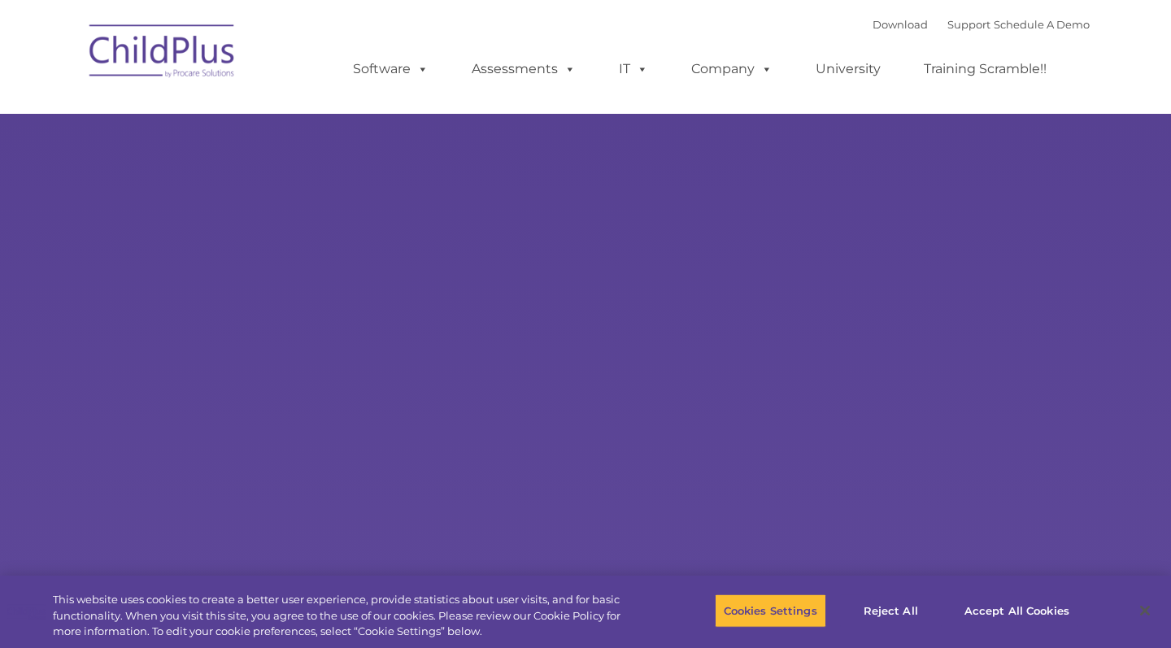
select select "MEDIUM"
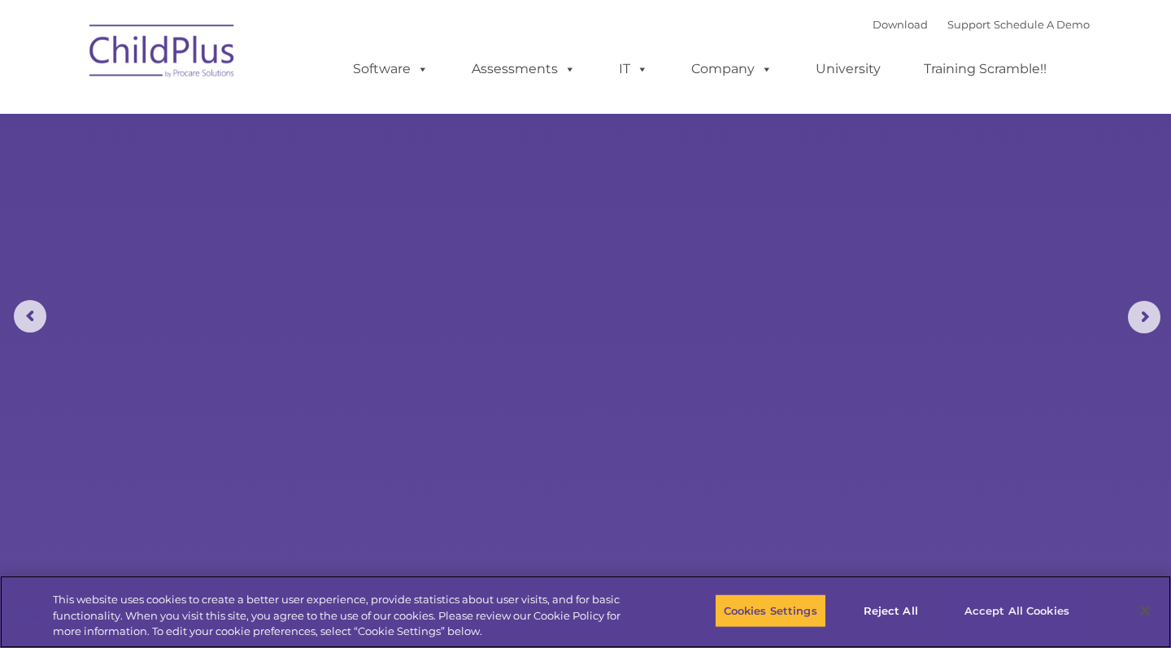
click at [1002, 616] on button "Accept All Cookies" at bounding box center [1016, 610] width 123 height 34
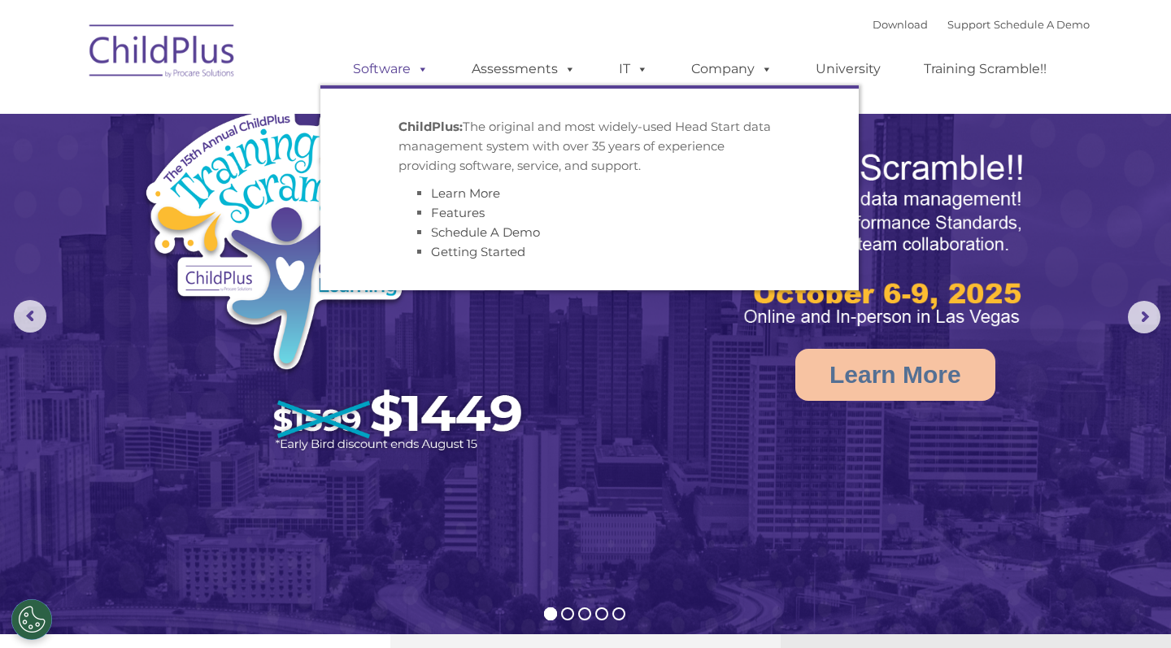
click at [423, 71] on span at bounding box center [420, 68] width 18 height 15
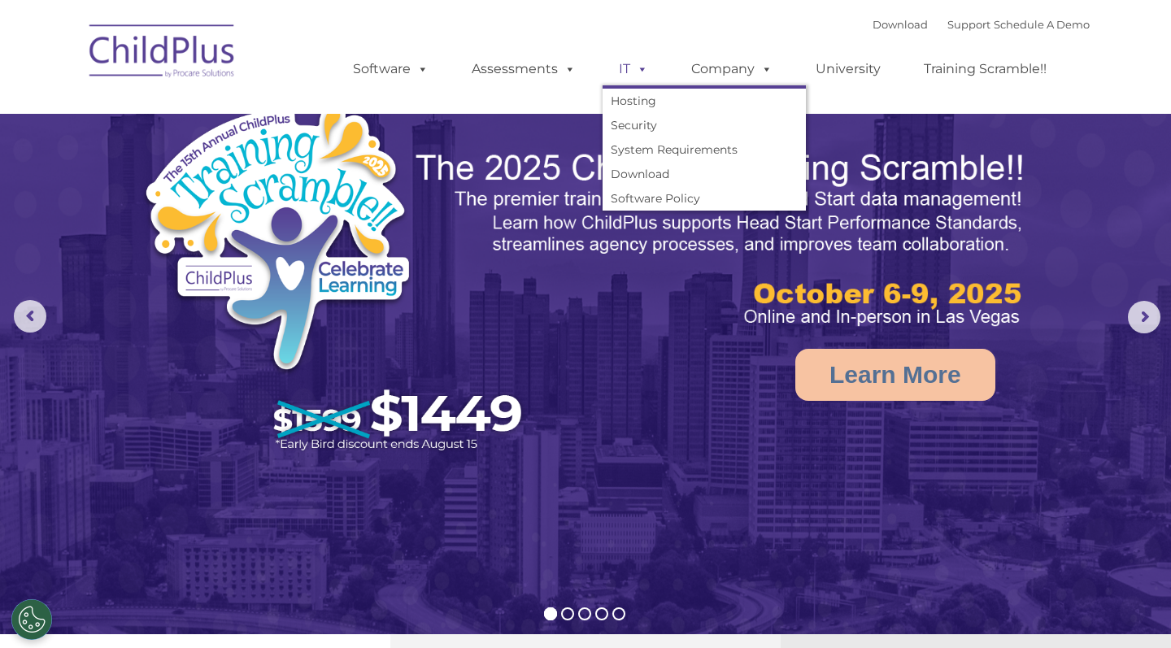
click at [631, 70] on span at bounding box center [639, 68] width 18 height 15
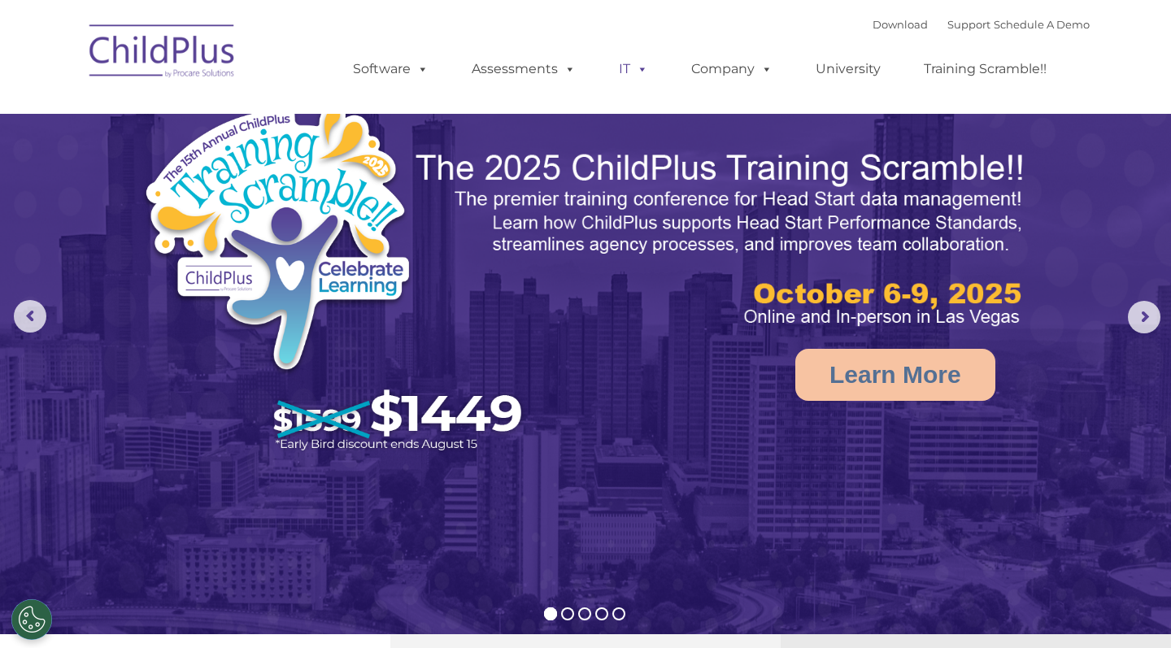
click at [631, 70] on span at bounding box center [639, 68] width 18 height 15
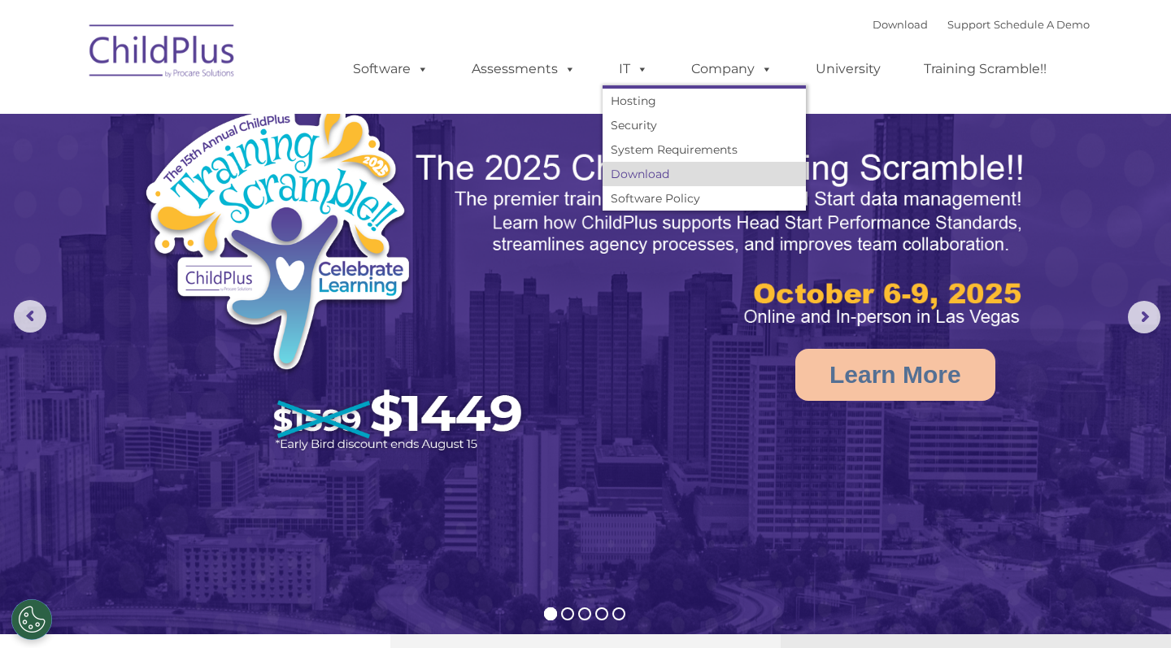
click at [654, 174] on link "Download" at bounding box center [703, 174] width 203 height 24
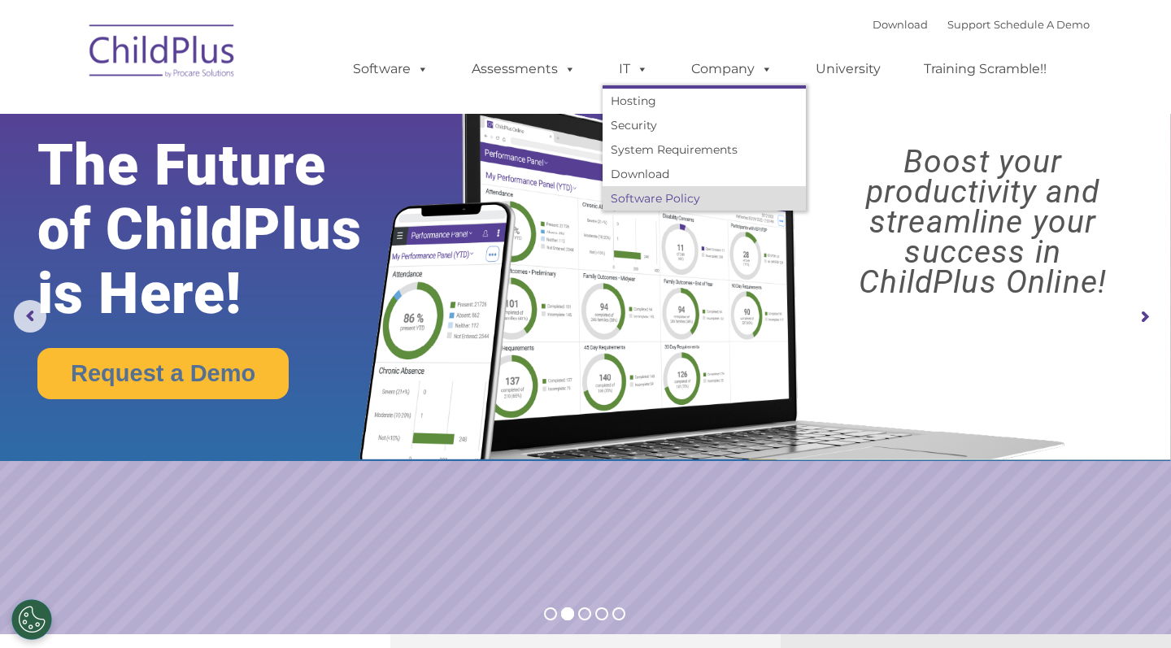
click at [702, 196] on link "Software Policy" at bounding box center [703, 198] width 203 height 24
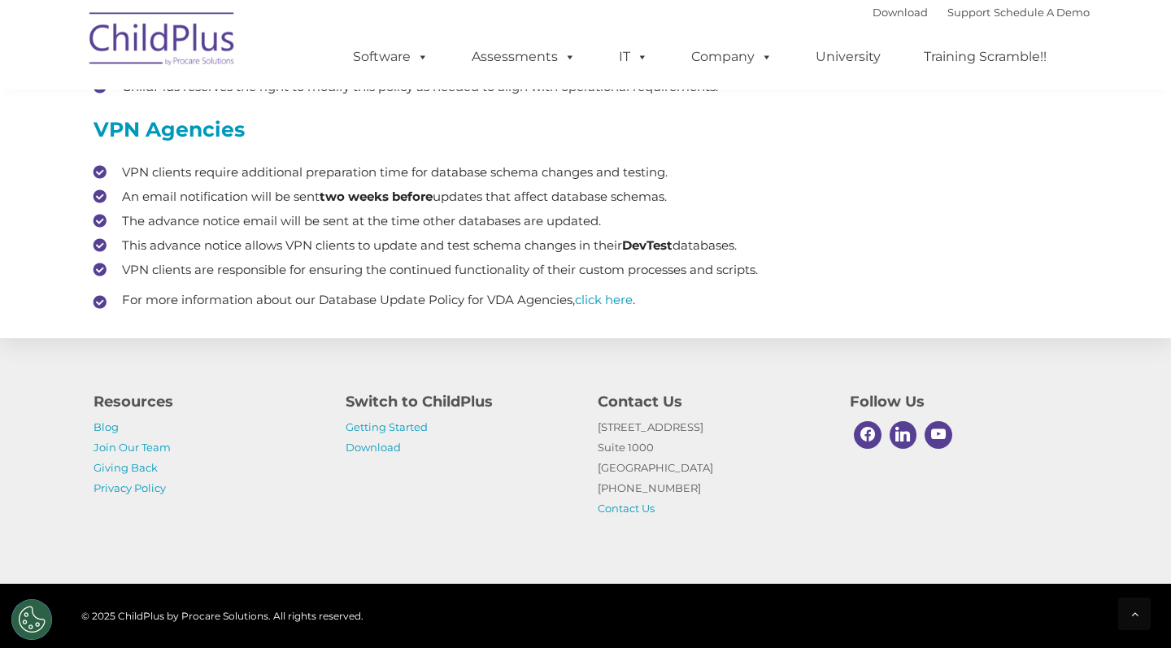
scroll to position [958, 0]
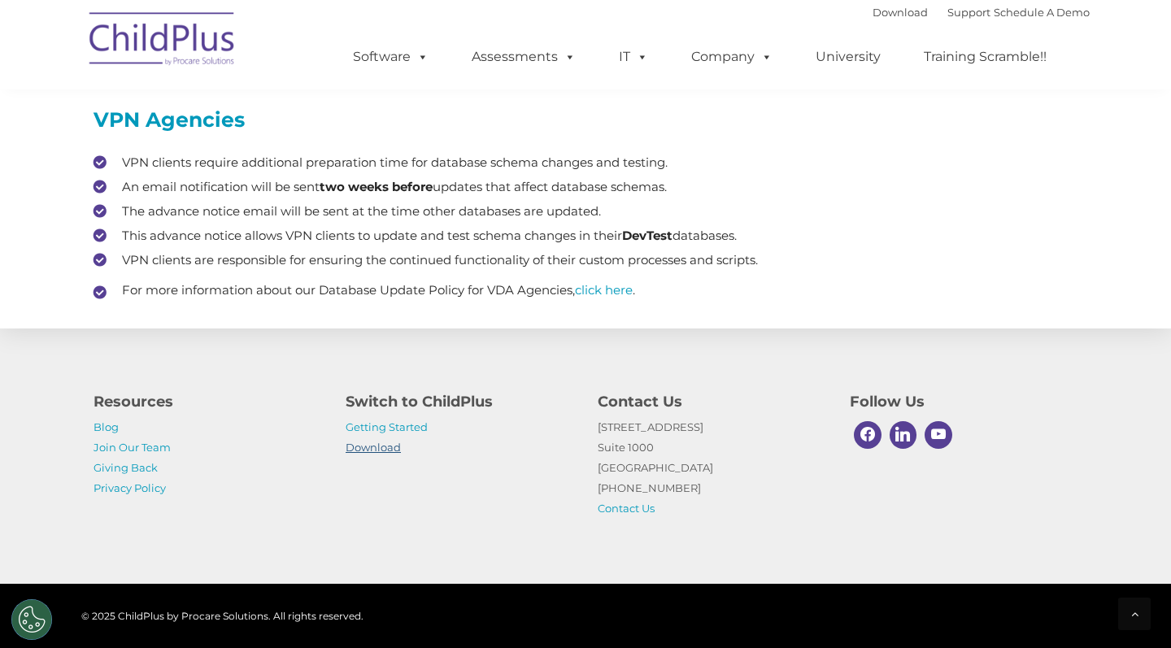
click at [385, 446] on link "Download" at bounding box center [373, 447] width 55 height 13
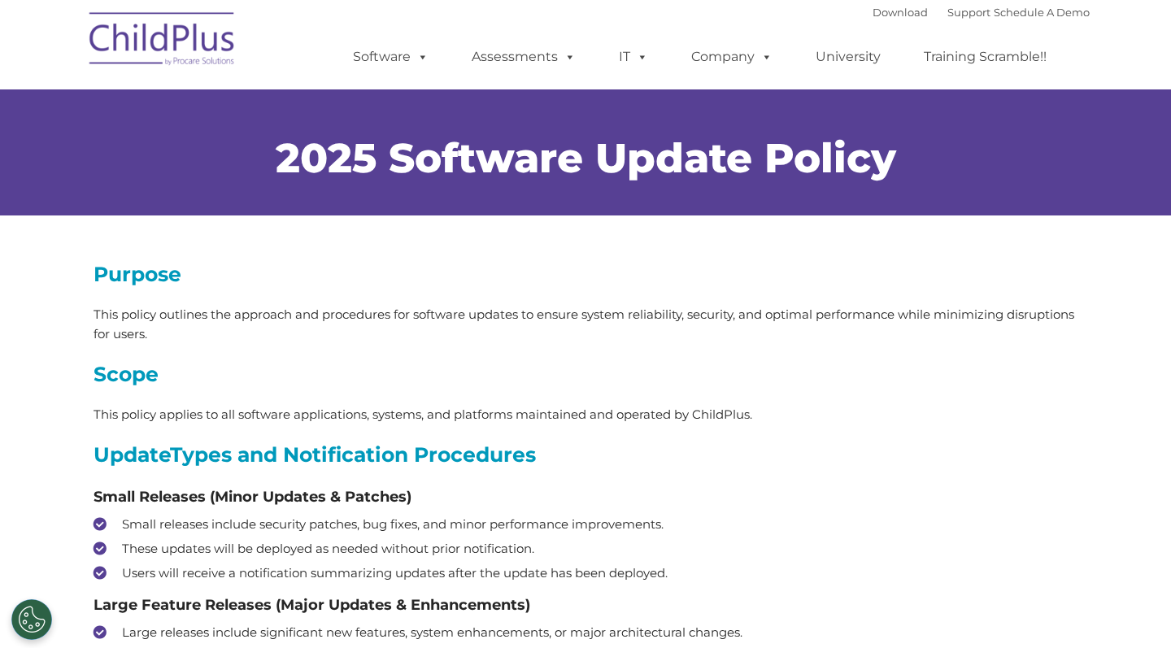
scroll to position [0, 0]
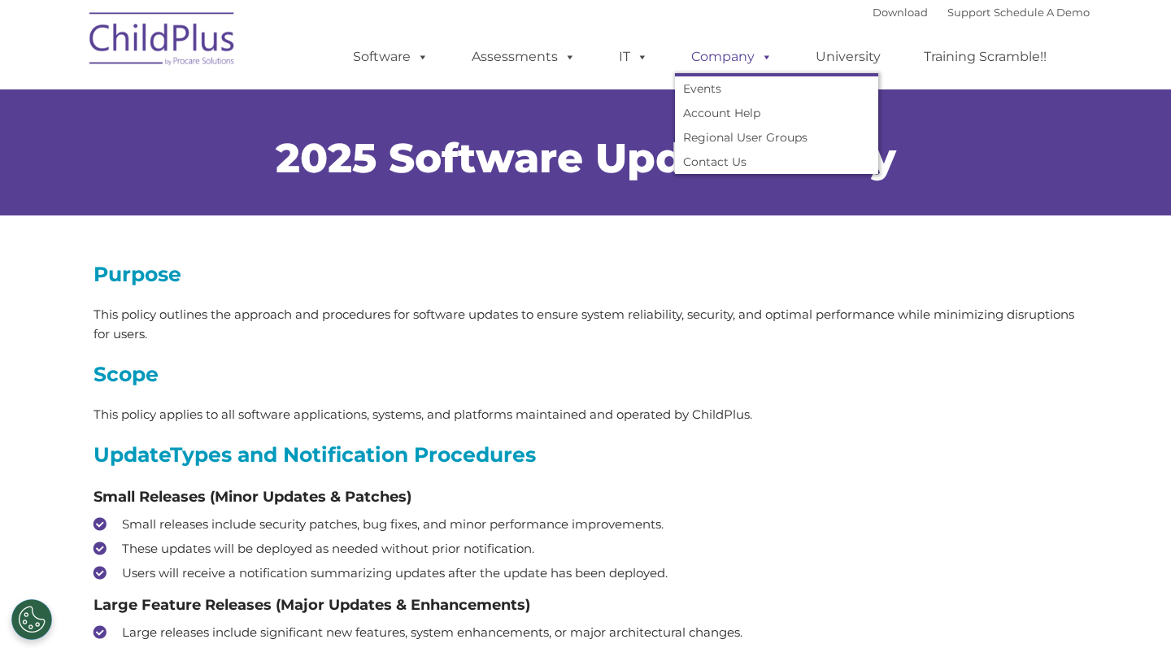
click at [729, 56] on link "Company" at bounding box center [732, 57] width 114 height 33
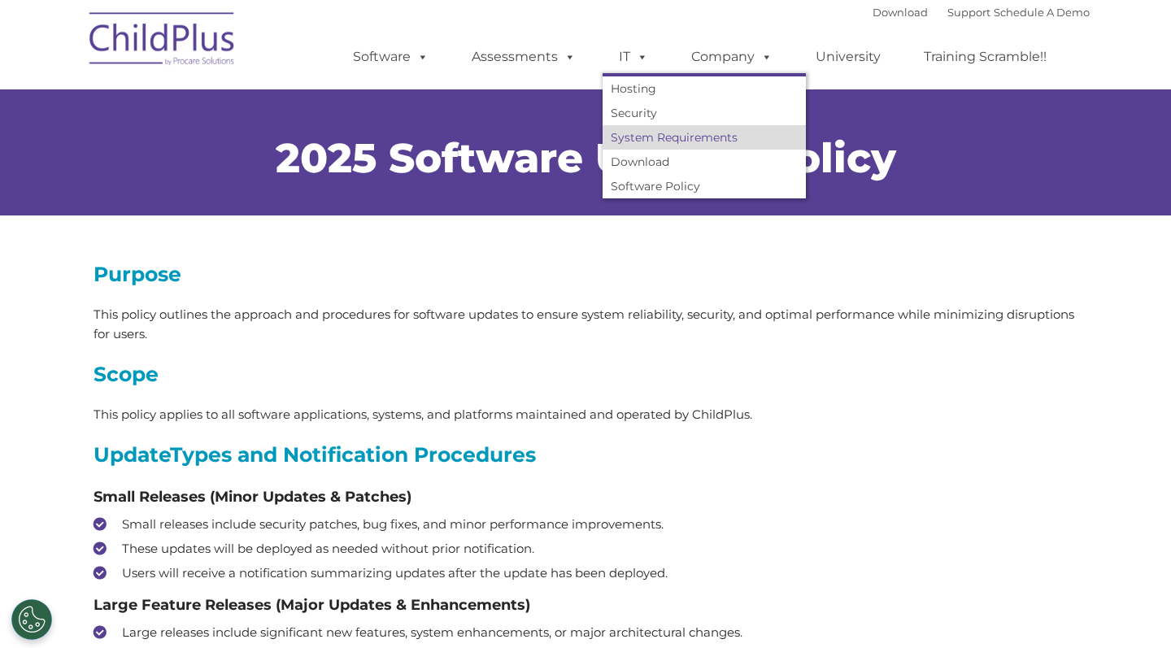
click at [663, 139] on link "System Requirements" at bounding box center [703, 137] width 203 height 24
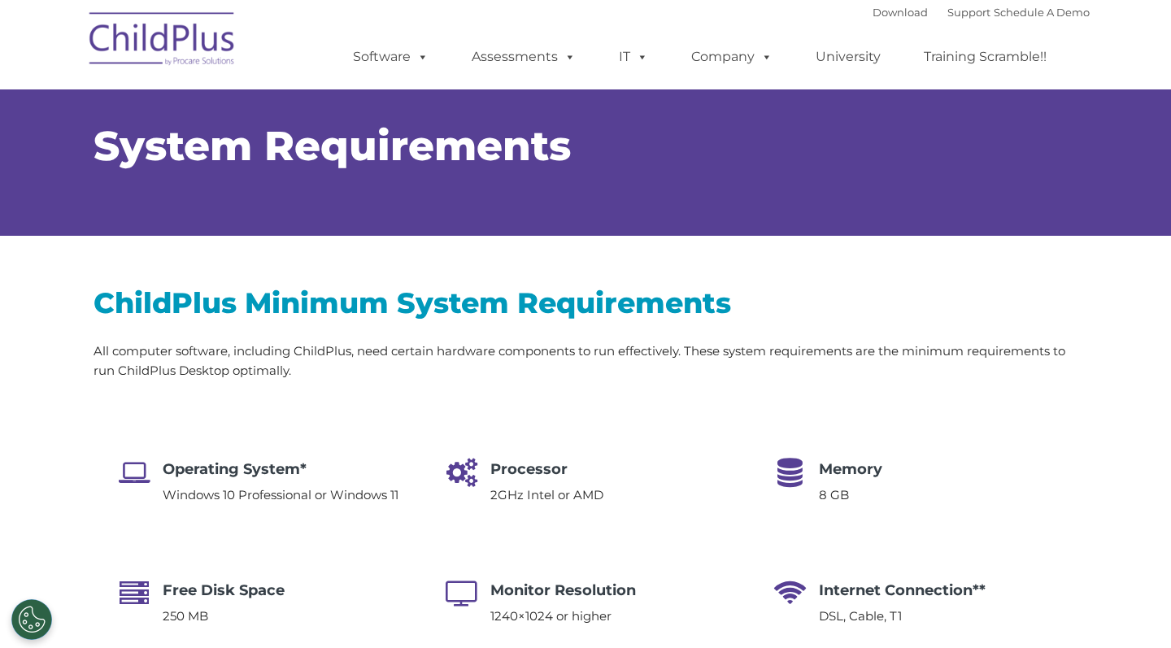
select select "MEDIUM"
click at [889, 14] on link "Download" at bounding box center [899, 12] width 55 height 13
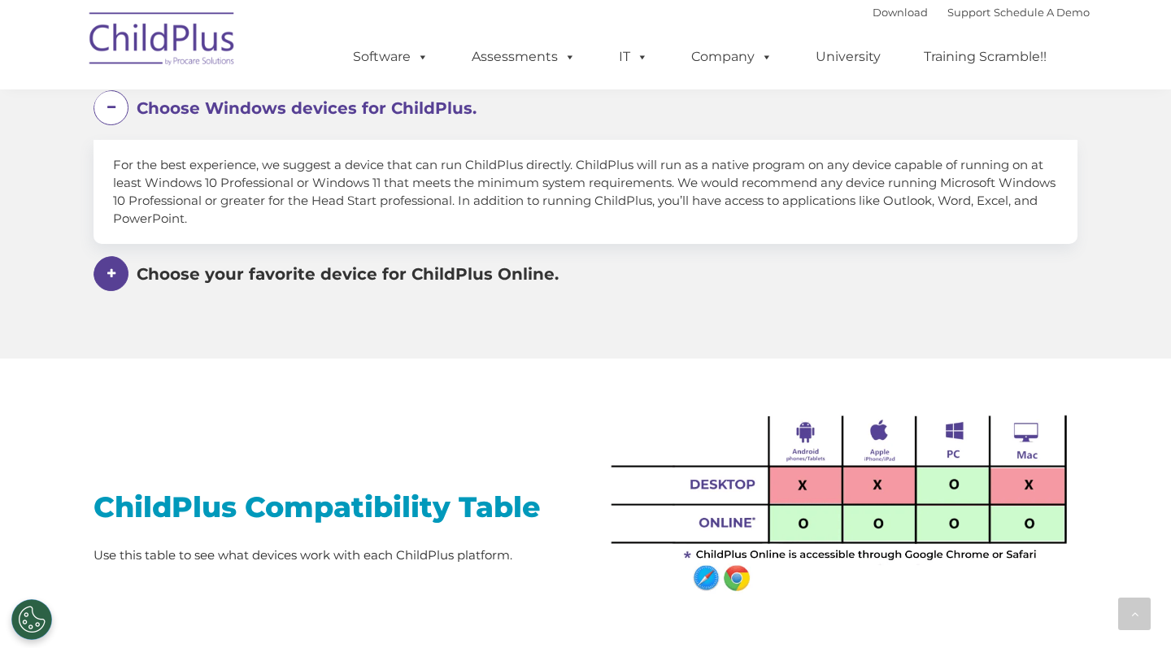
scroll to position [1024, 0]
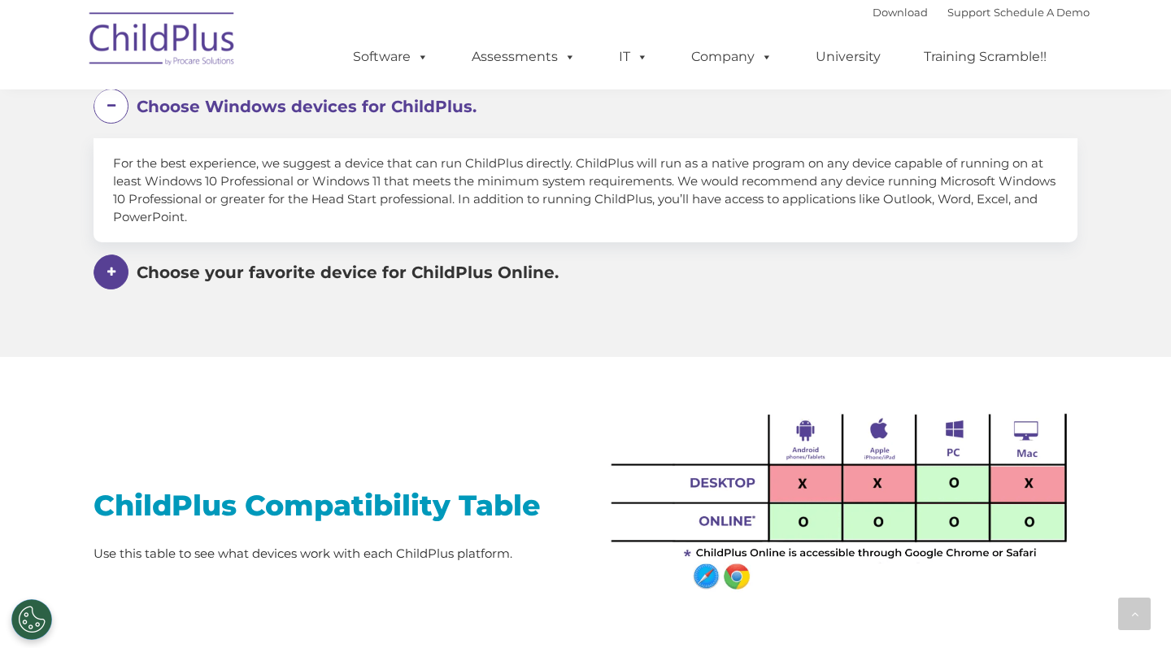
click at [0, 0] on span at bounding box center [0, 0] width 0 height 0
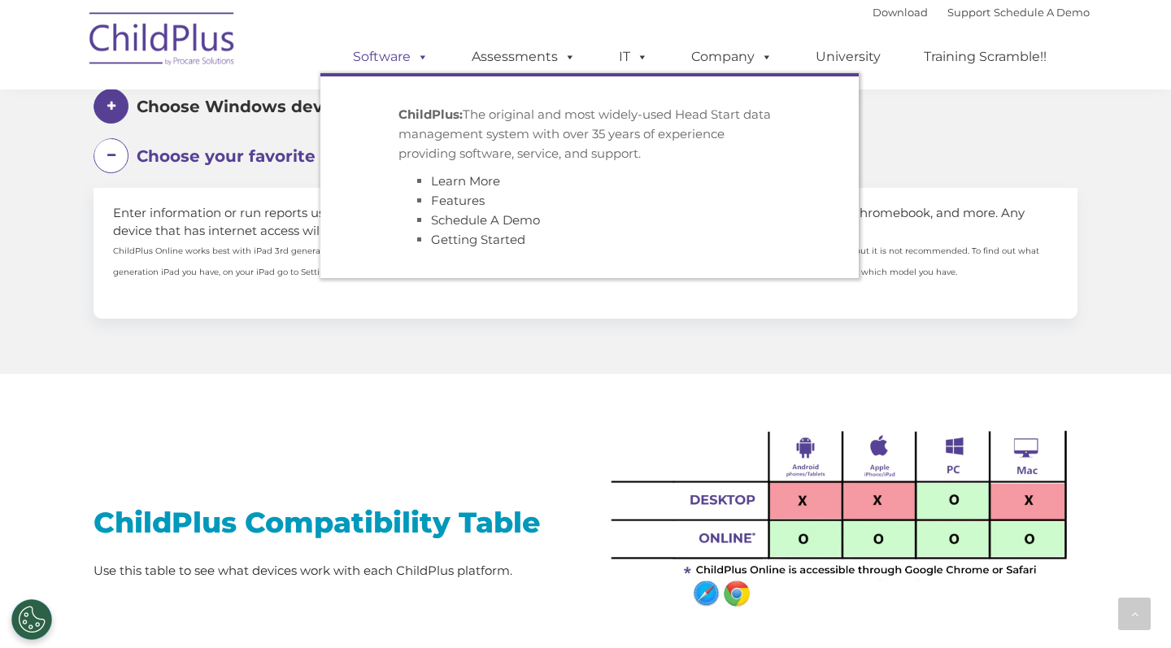
click at [389, 59] on link "Software" at bounding box center [391, 57] width 108 height 33
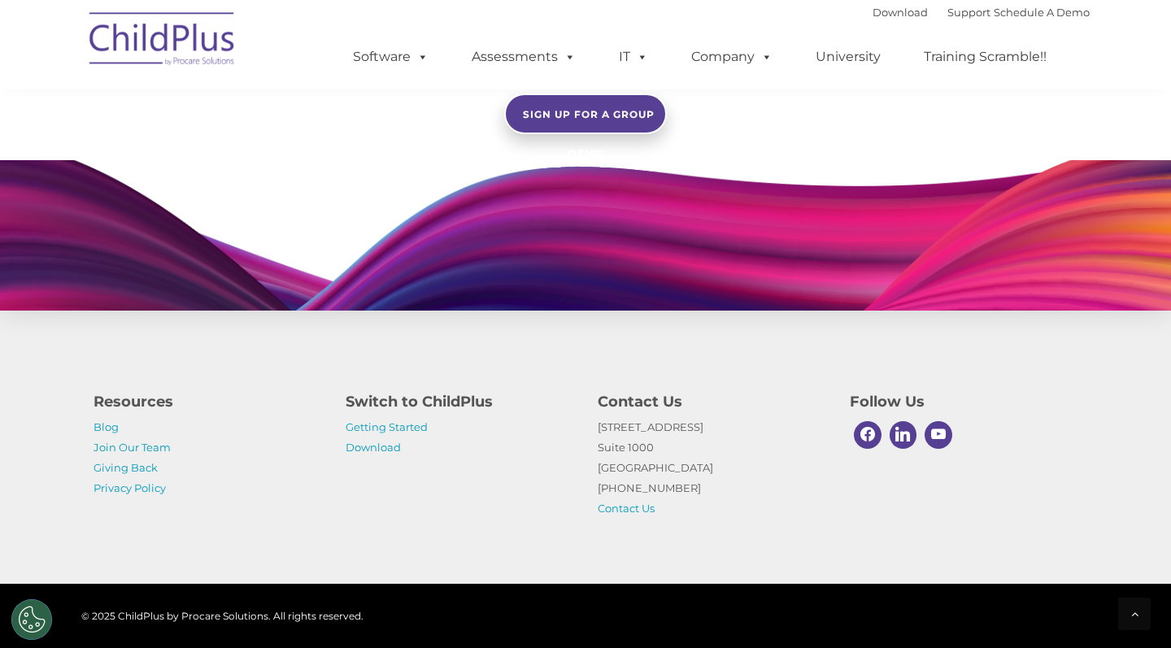
scroll to position [1497, 0]
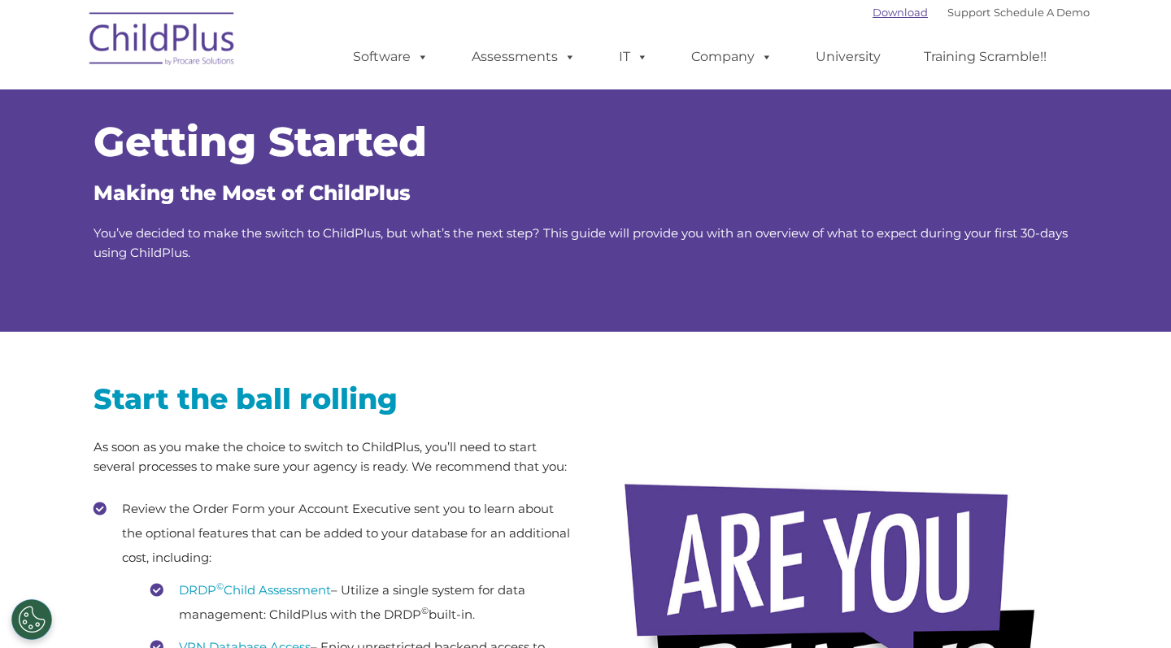
click at [872, 15] on link "Download" at bounding box center [899, 12] width 55 height 13
click at [891, 11] on link "Download" at bounding box center [899, 12] width 55 height 13
